Goal: Information Seeking & Learning: Learn about a topic

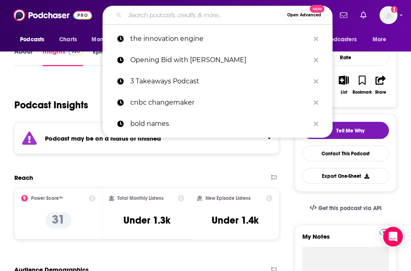
type input "[URL][DOMAIN_NAME]"
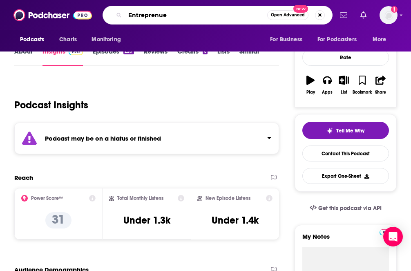
drag, startPoint x: 182, startPoint y: 16, endPoint x: 44, endPoint y: 12, distance: 137.9
click at [44, 12] on div "Podcasts Charts Monitoring Entreprenue Open Advanced New For Business For Podca…" at bounding box center [205, 15] width 411 height 30
paste input "eurs on Fir"
type input "Entrepreneurs on Fire"
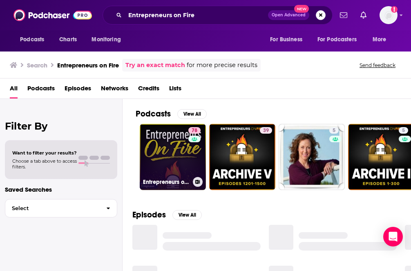
click at [174, 158] on link "78 Entrepreneurs on Fire" at bounding box center [173, 157] width 66 height 66
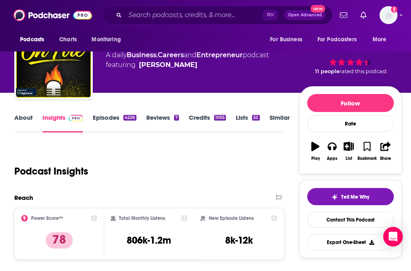
scroll to position [28, 0]
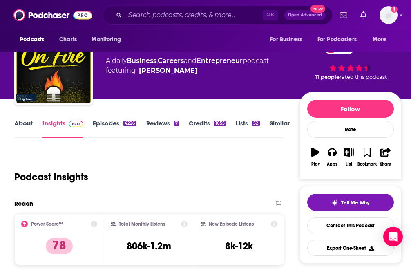
click at [100, 120] on link "Episodes 4226" at bounding box center [114, 128] width 43 height 19
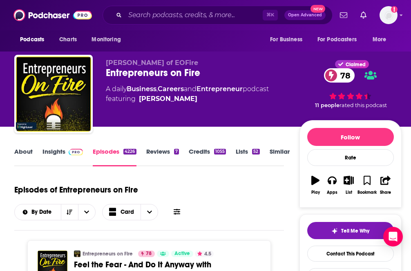
click at [74, 151] on img at bounding box center [76, 152] width 14 height 7
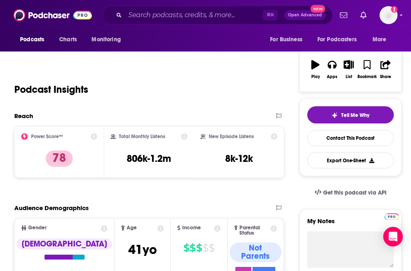
scroll to position [158, 0]
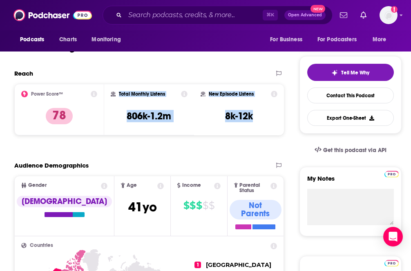
drag, startPoint x: 117, startPoint y: 88, endPoint x: 271, endPoint y: 120, distance: 157.5
click at [271, 120] on div "Power Score™ 78 Total Monthly Listens 806k-1.2m New Episode Listens 8k-12k" at bounding box center [149, 110] width 270 height 52
copy div "Total Monthly Listens 806k-1.2m New Episode Listens 8k-12k"
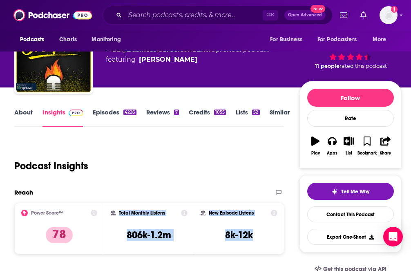
scroll to position [0, 0]
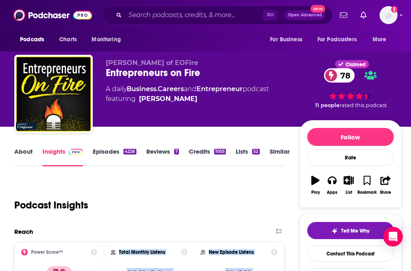
click at [117, 157] on link "Episodes 4226" at bounding box center [114, 157] width 43 height 19
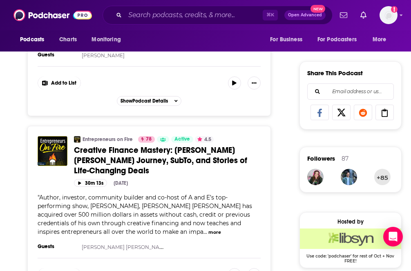
scroll to position [489, 0]
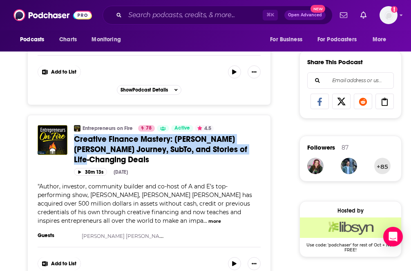
copy span "Creative Finance Mastery: [PERSON_NAME] [PERSON_NAME] Journey, SubTo, and Stori…"
drag, startPoint x: 73, startPoint y: 137, endPoint x: 246, endPoint y: 147, distance: 173.7
click at [246, 147] on div "Entrepreneurs on Fire 78 Active 4.5 Categories Business + 2 Creative Finance Ma…" at bounding box center [149, 150] width 223 height 51
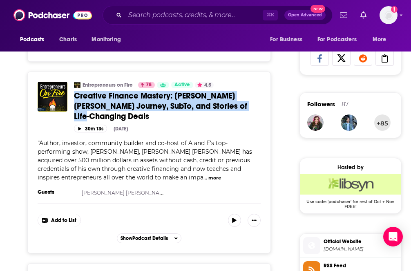
scroll to position [533, 0]
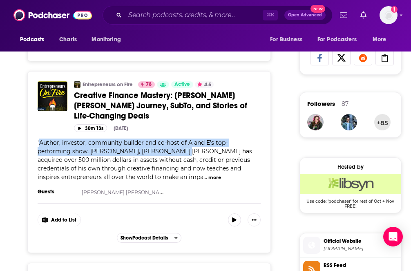
copy span "Author, investor, community builder and co-host of A and E’s top-performing sho…"
drag, startPoint x: 40, startPoint y: 132, endPoint x: 135, endPoint y: 145, distance: 95.8
click at [135, 145] on span "Author, investor, community builder and co-host of A and E’s top-performing sho…" at bounding box center [145, 160] width 215 height 42
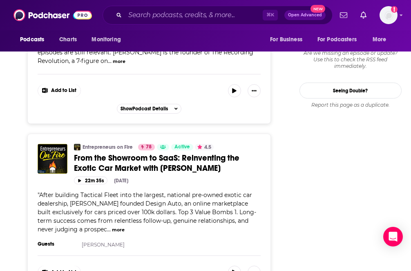
scroll to position [1191, 0]
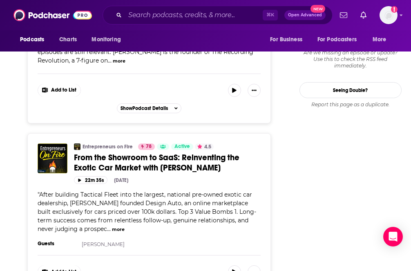
drag, startPoint x: 200, startPoint y: 157, endPoint x: 70, endPoint y: 146, distance: 131.4
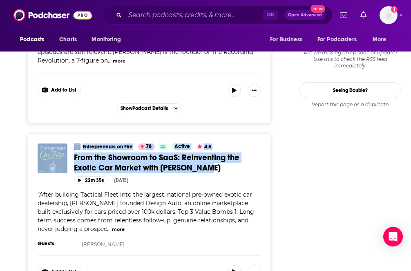
drag, startPoint x: 70, startPoint y: 145, endPoint x: 225, endPoint y: 159, distance: 155.6
click at [225, 159] on div "Entrepreneurs on Fire 78 Active 4.5 Categories Business + 2 From the Showroom t…" at bounding box center [149, 164] width 223 height 40
click at [225, 159] on link "From the Showroom to SaaS: Reinventing the Exotic Car Market with [PERSON_NAME]" at bounding box center [167, 163] width 187 height 20
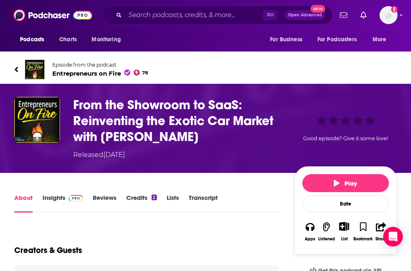
click at [225, 158] on div "Released [DATE]" at bounding box center [182, 155] width 218 height 10
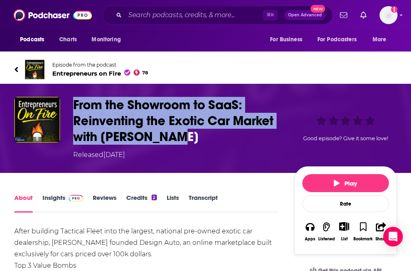
copy h1 "From the Showroom to SaaS: Reinventing the Exotic Car Market with [PERSON_NAME]"
drag, startPoint x: 179, startPoint y: 145, endPoint x: 73, endPoint y: 103, distance: 113.6
click at [73, 103] on div "From the Showroom to SaaS: Reinventing the Exotic Car Market with [PERSON_NAME]…" at bounding box center [182, 128] width 218 height 63
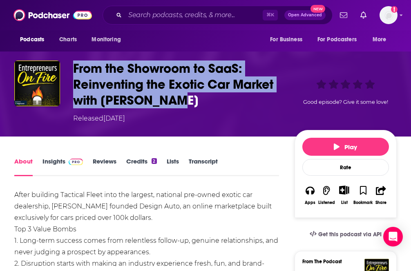
scroll to position [52, 0]
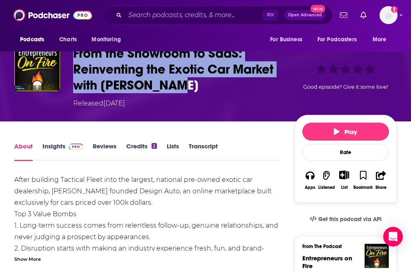
click at [191, 145] on link "Transcript" at bounding box center [203, 151] width 29 height 19
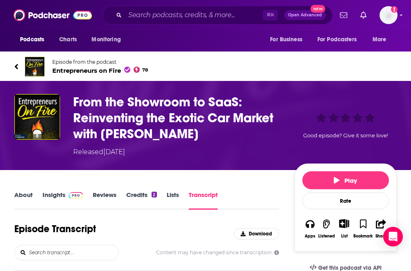
scroll to position [4, 0]
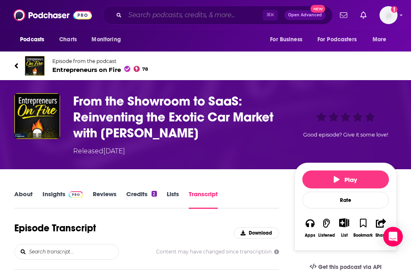
click at [155, 18] on input "Search podcasts, credits, & more..." at bounding box center [194, 15] width 138 height 13
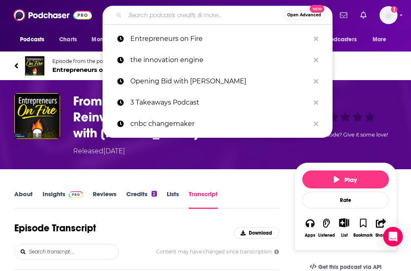
paste input "Second in Command"
type input "Second in Command"
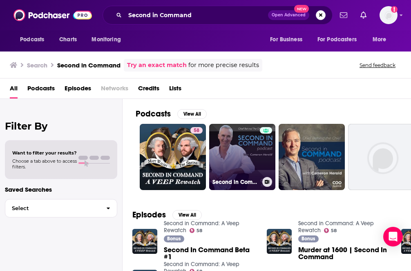
click at [245, 175] on link "Second in Command: The Chief Behind the Chief" at bounding box center [242, 157] width 66 height 66
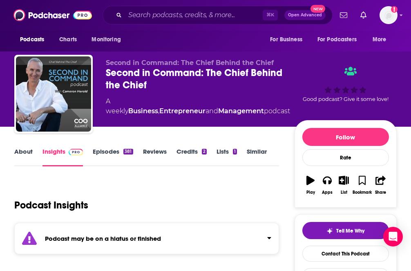
click at [111, 152] on link "Episodes 381" at bounding box center [113, 157] width 40 height 19
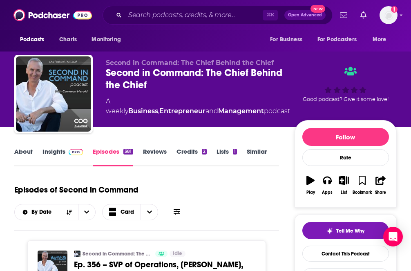
click at [70, 152] on img at bounding box center [76, 152] width 14 height 7
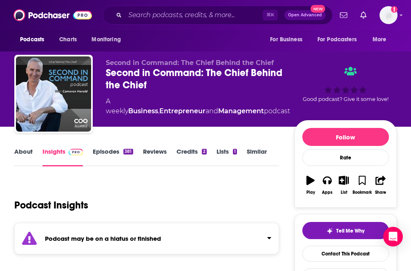
scroll to position [78, 0]
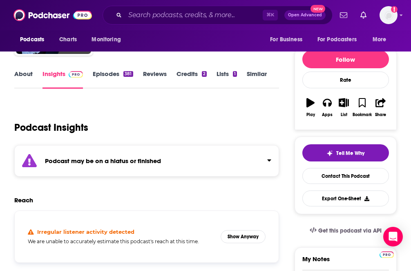
click at [212, 173] on div "Podcast may be on a hiatus or finished" at bounding box center [146, 160] width 265 height 31
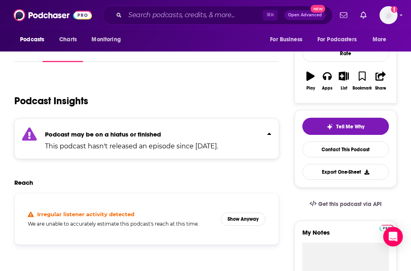
scroll to position [109, 0]
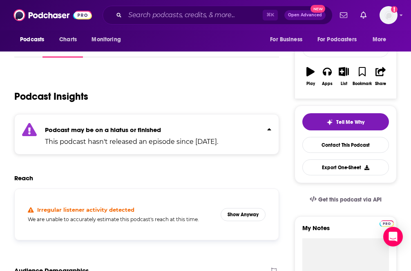
click at [267, 144] on div "Podcast may be on a hiatus or finished This podcast hasn't released an episode …" at bounding box center [146, 134] width 265 height 40
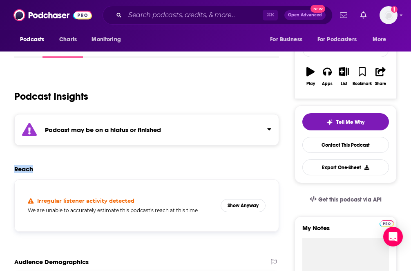
click at [267, 144] on div "Podcast may be on a hiatus or finished" at bounding box center [146, 129] width 265 height 31
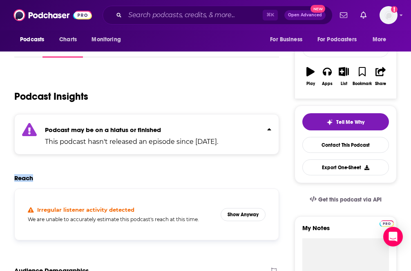
scroll to position [193, 0]
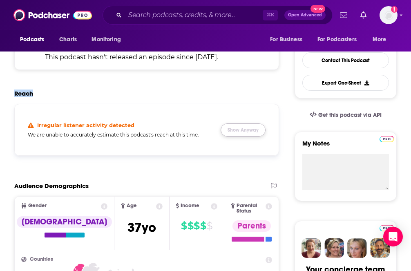
click at [251, 134] on button "Show Anyway" at bounding box center [243, 130] width 45 height 13
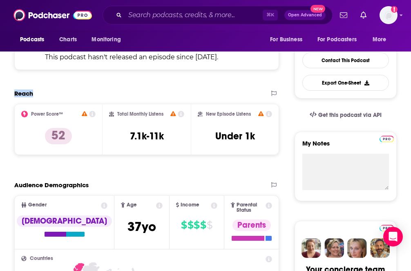
scroll to position [204, 0]
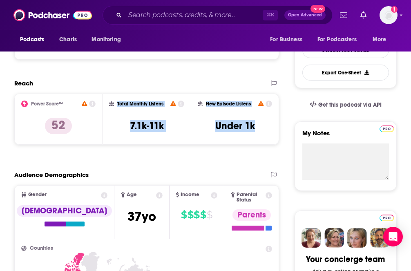
copy div "Total Monthly Listens 7.1k-11k New Episode Listens Under 1k"
drag, startPoint x: 111, startPoint y: 98, endPoint x: 265, endPoint y: 127, distance: 157.0
click at [265, 127] on div "Power Score™ 52 Total Monthly Listens 7.1k-11k New Episode Listens Under 1k" at bounding box center [146, 120] width 265 height 52
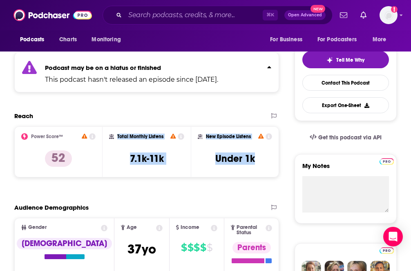
scroll to position [0, 0]
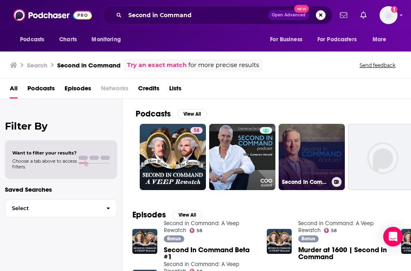
click at [317, 144] on link "Second In Command | Interviews With the COOs of Amazing-Growth Companies" at bounding box center [312, 157] width 66 height 66
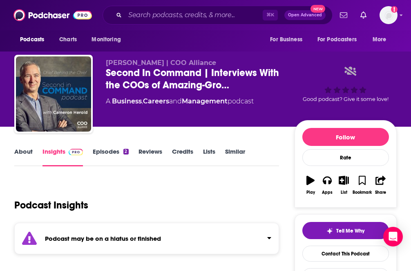
click at [106, 151] on link "Episodes 2" at bounding box center [111, 157] width 36 height 19
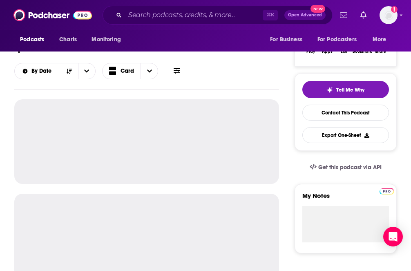
scroll to position [157, 0]
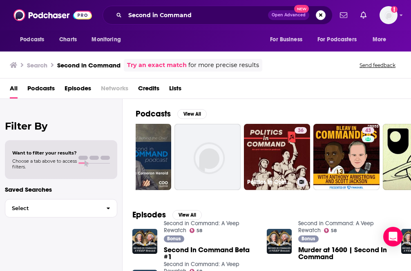
scroll to position [0, 118]
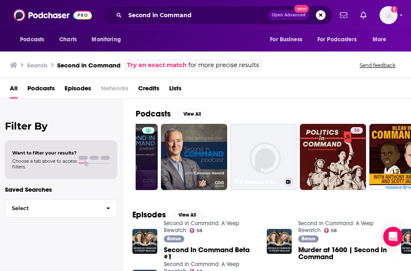
click at [258, 175] on link "The Second Commandment (Institutes of Biblical Law) – Pocket College" at bounding box center [264, 157] width 66 height 66
